Goal: Entertainment & Leisure: Browse casually

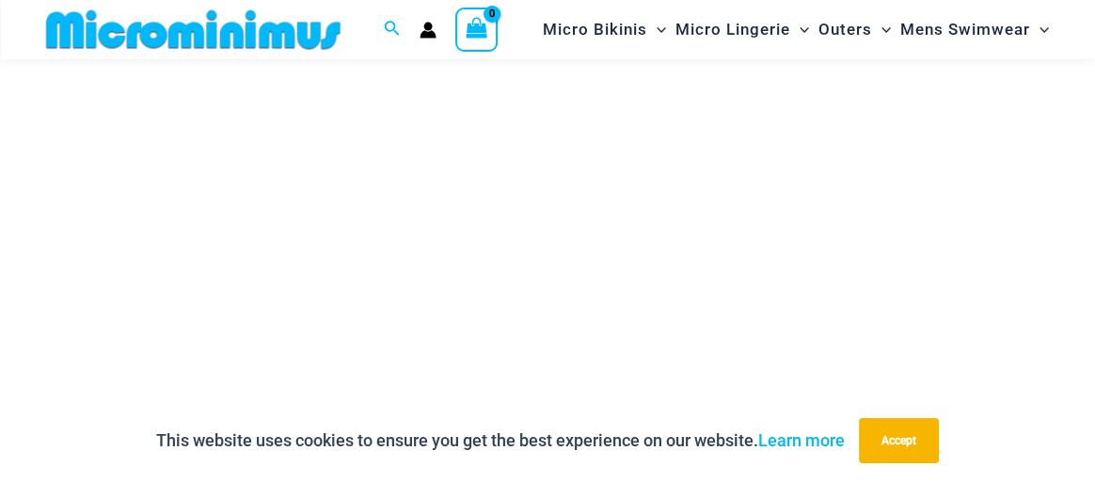
scroll to position [374, 0]
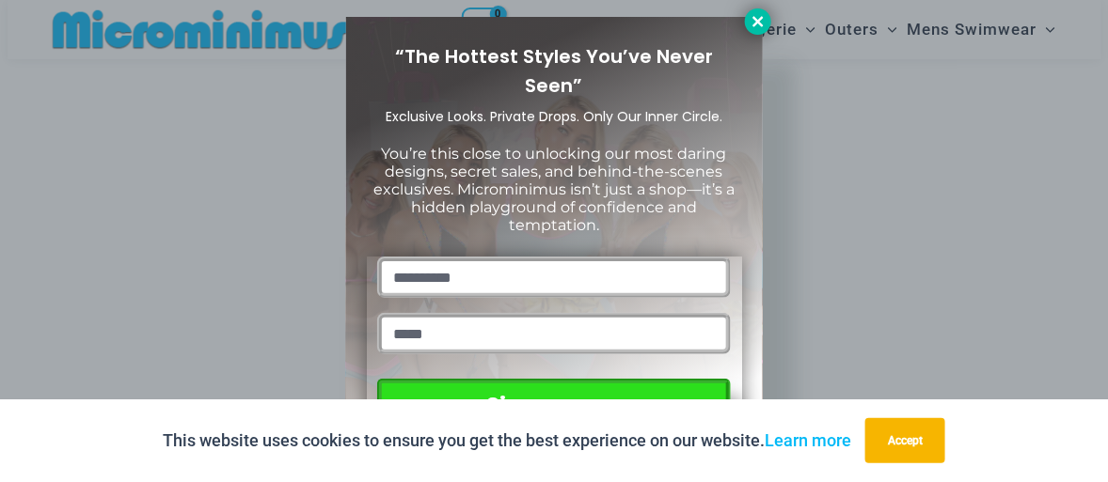
click at [763, 21] on icon at bounding box center [757, 21] width 17 height 17
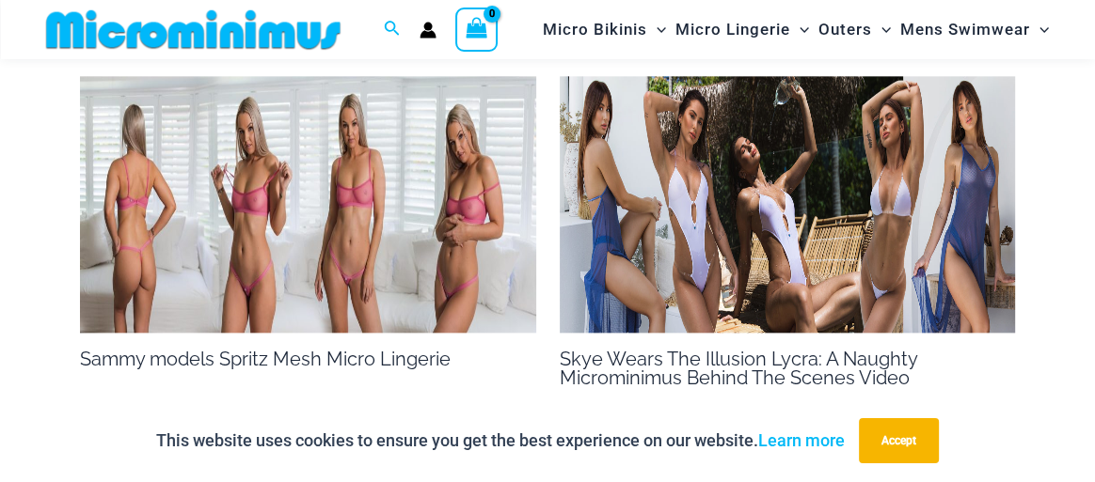
scroll to position [1724, 0]
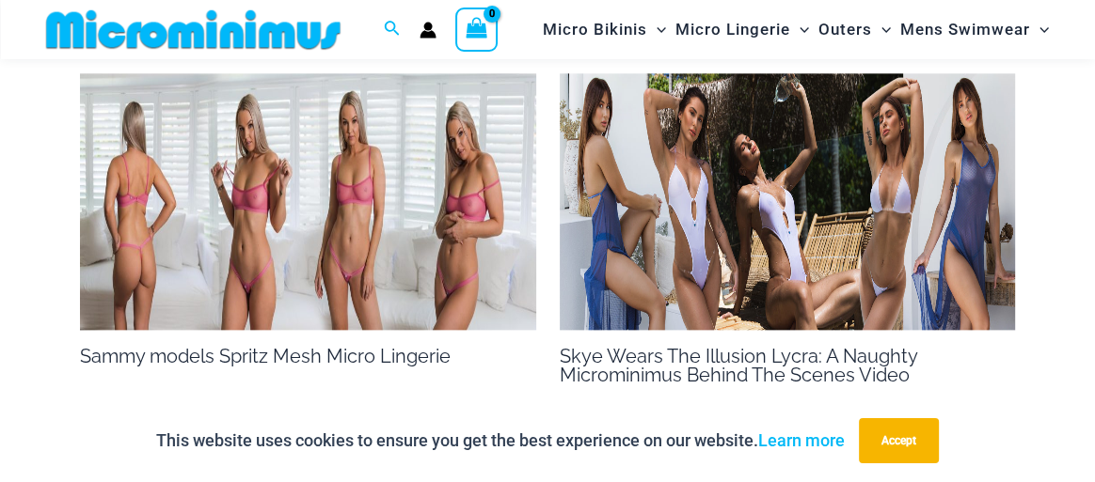
click at [318, 246] on img at bounding box center [308, 201] width 456 height 257
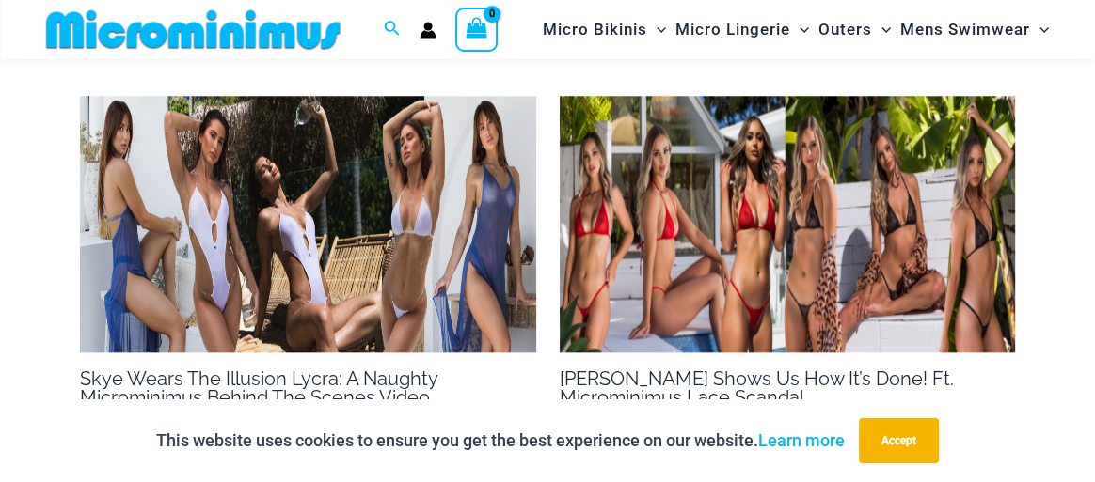
scroll to position [1586, 0]
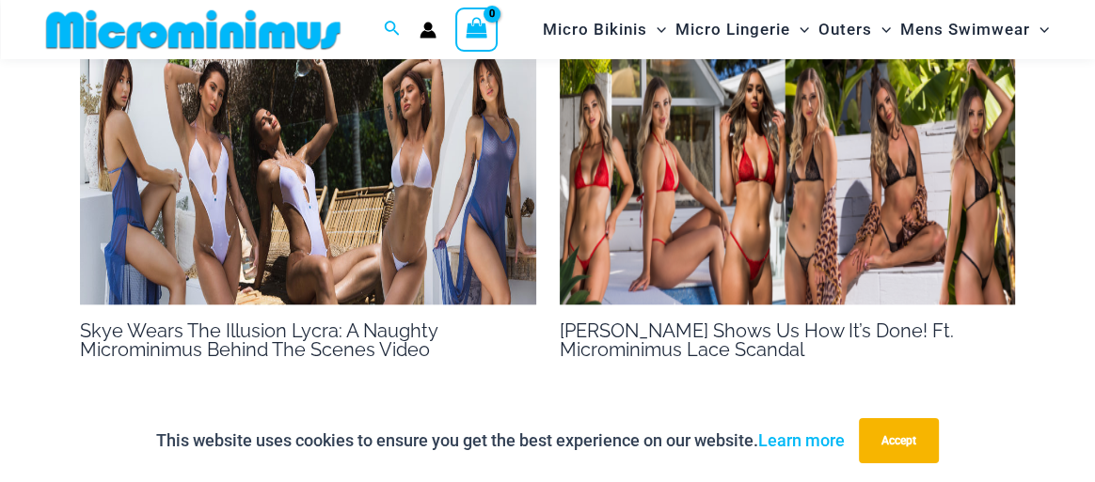
click at [326, 244] on img at bounding box center [308, 176] width 456 height 257
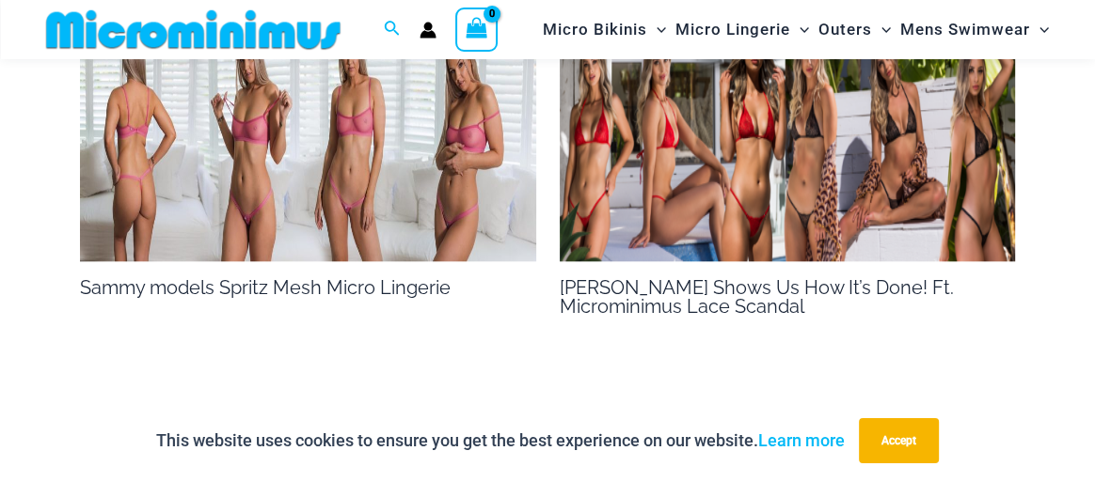
scroll to position [1703, 0]
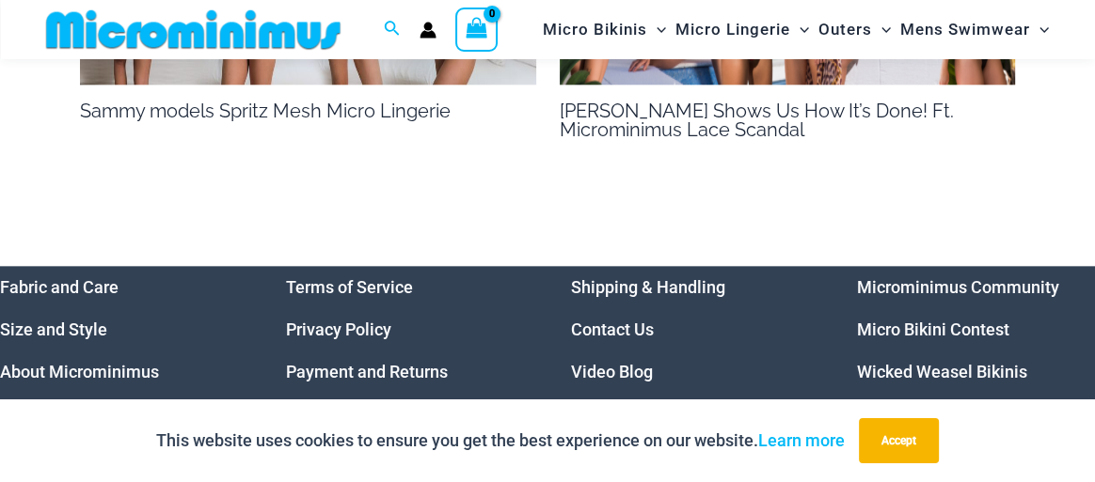
click at [941, 320] on link "Micro Bikini Contest" at bounding box center [933, 330] width 152 height 20
